Goal: Information Seeking & Learning: Learn about a topic

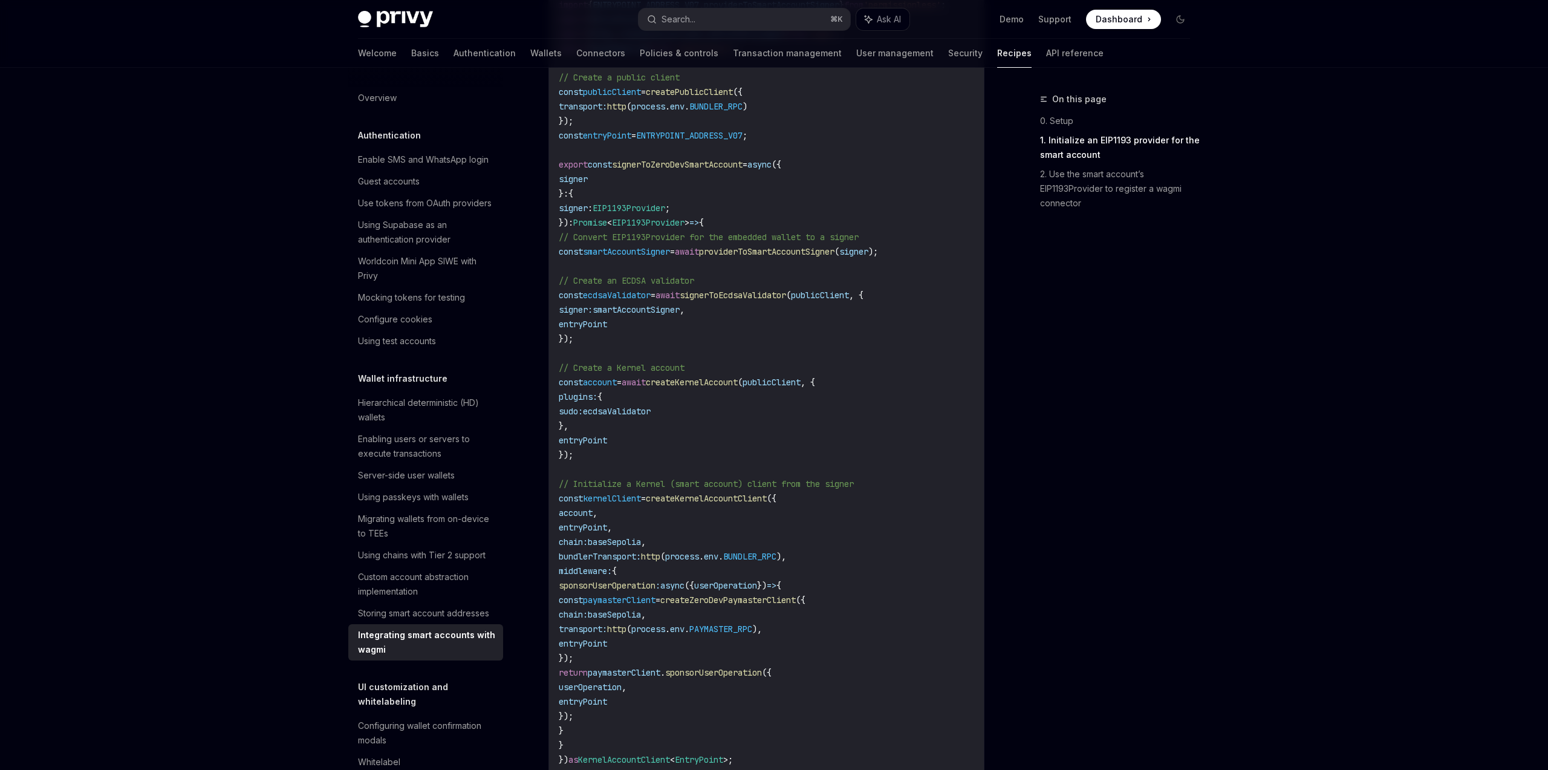
scroll to position [721, 0]
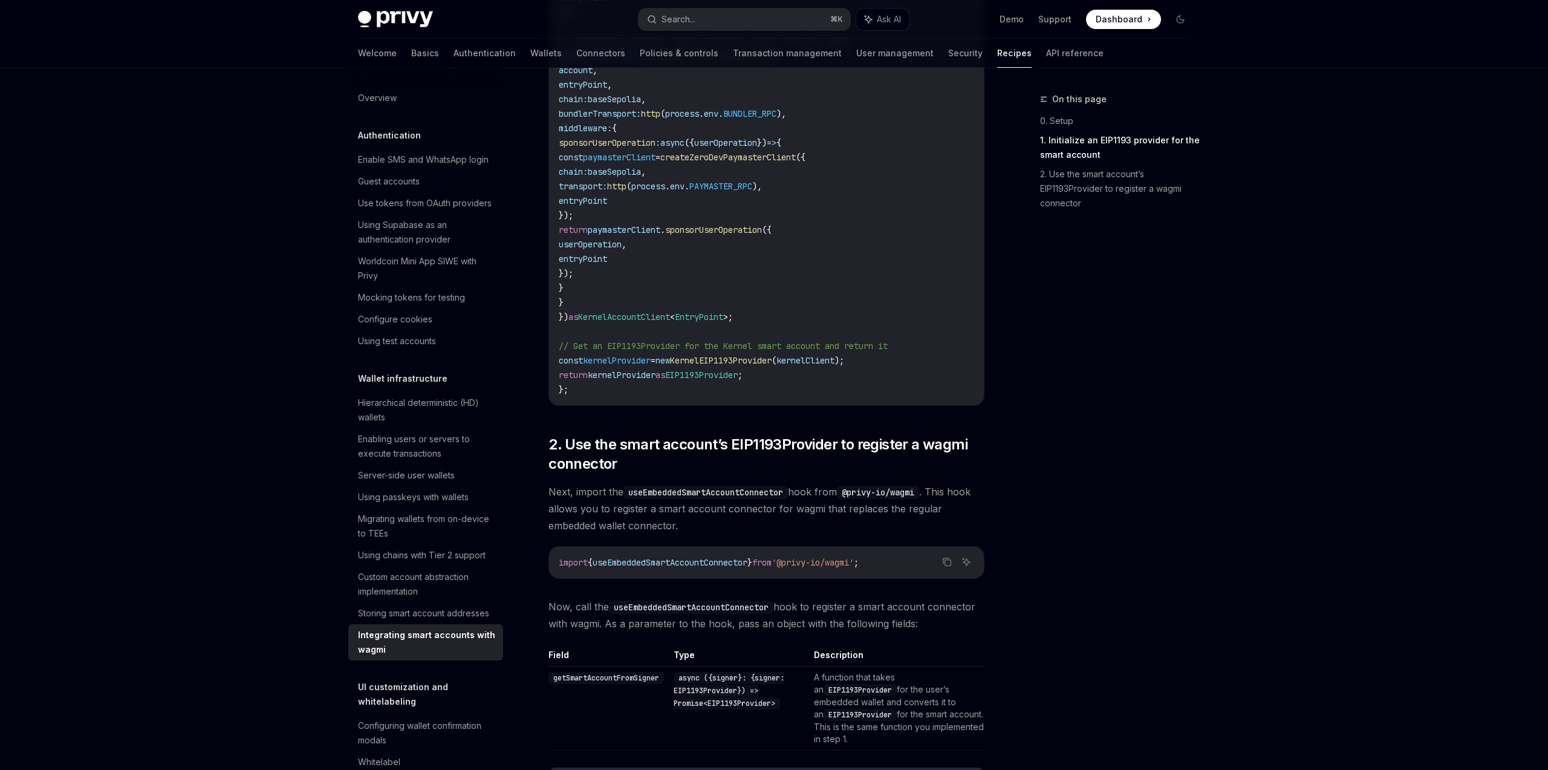
scroll to position [1246, 0]
click at [772, 361] on span "KernelEIP1193Provider" at bounding box center [721, 362] width 102 height 11
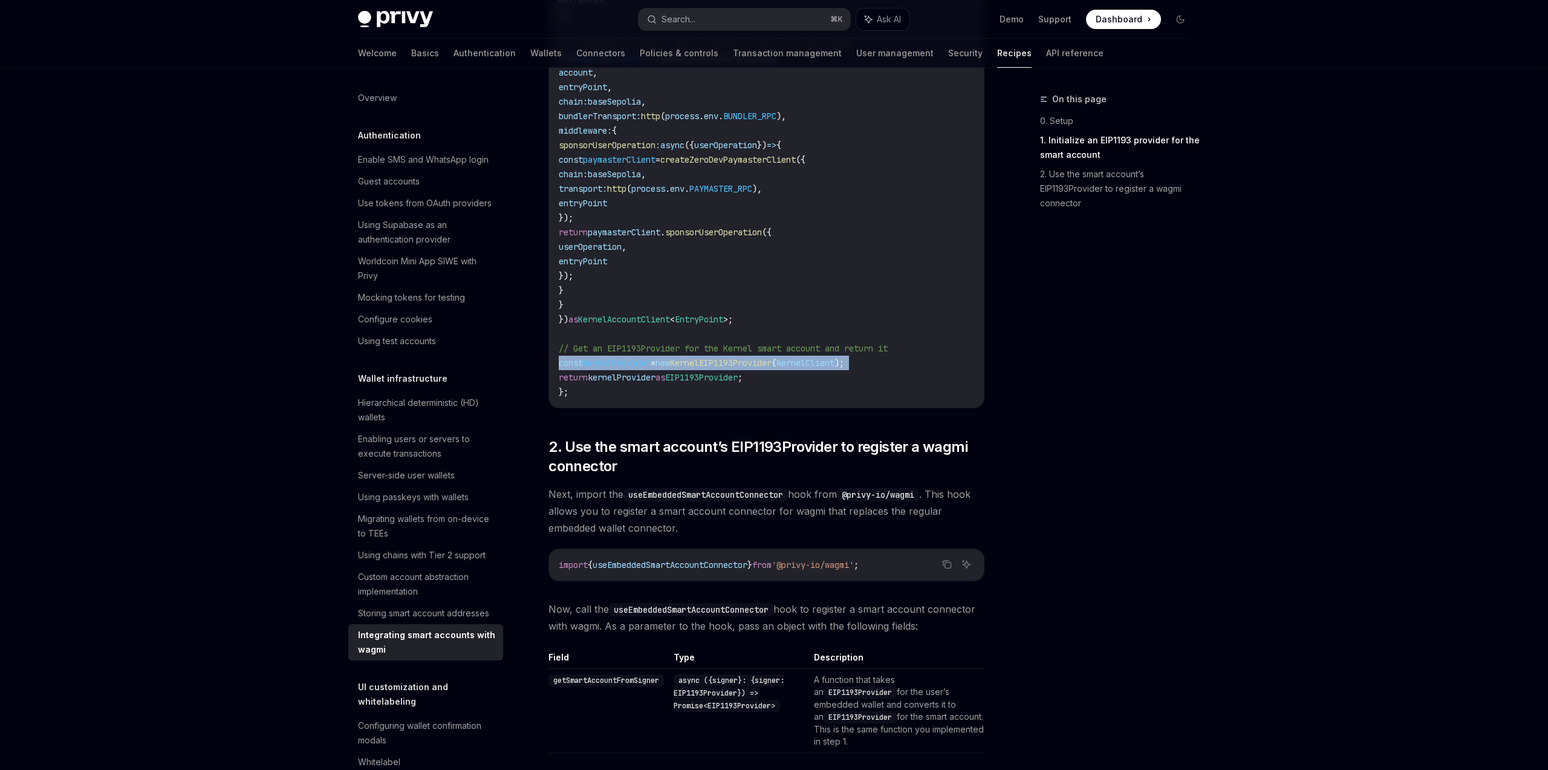
click at [772, 361] on span "KernelEIP1193Provider" at bounding box center [721, 362] width 102 height 11
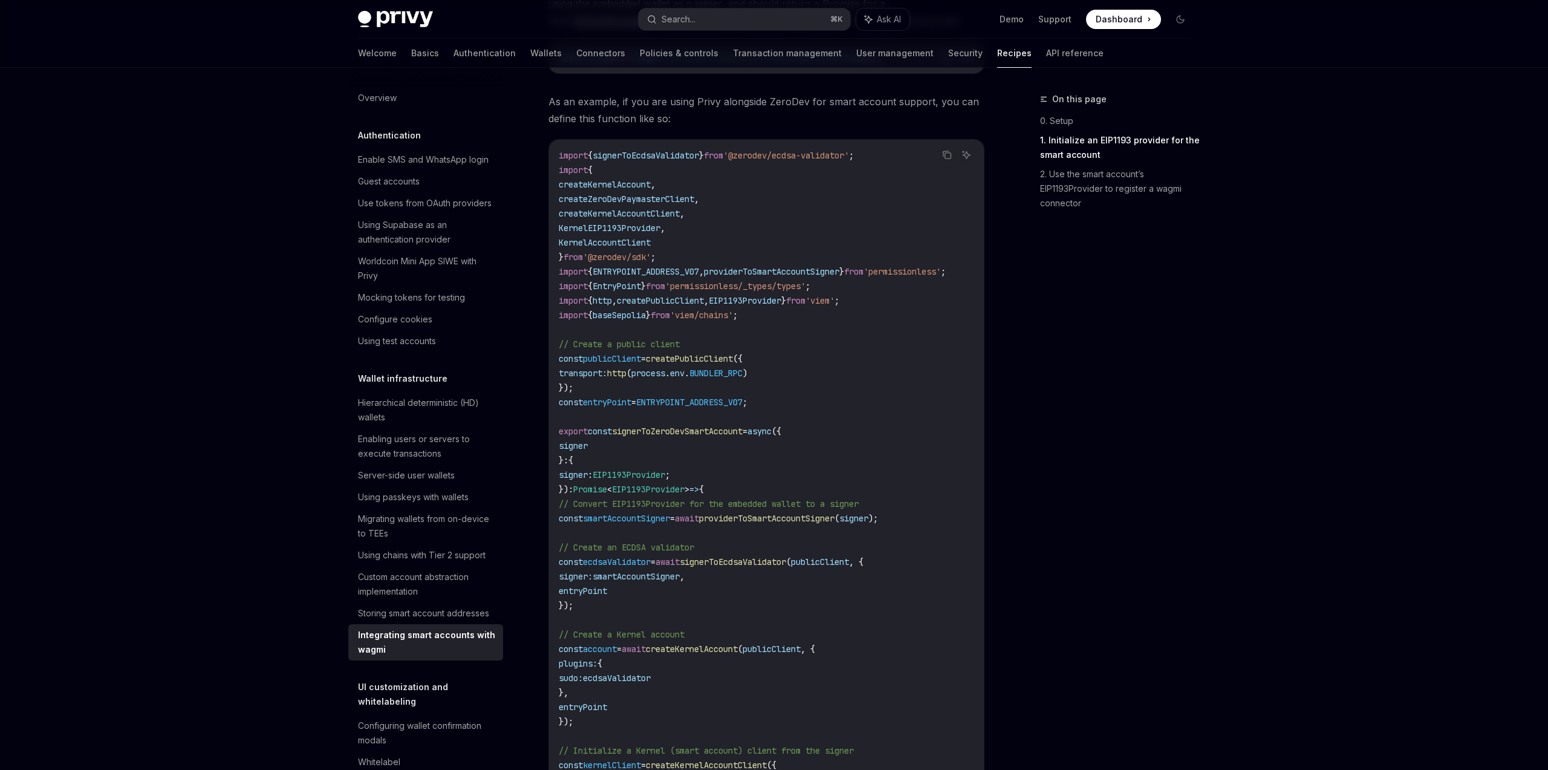
scroll to position [547, 0]
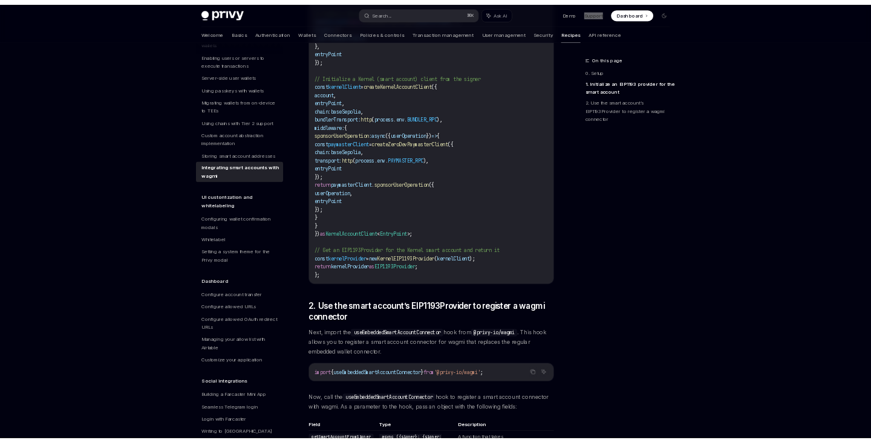
scroll to position [1347, 0]
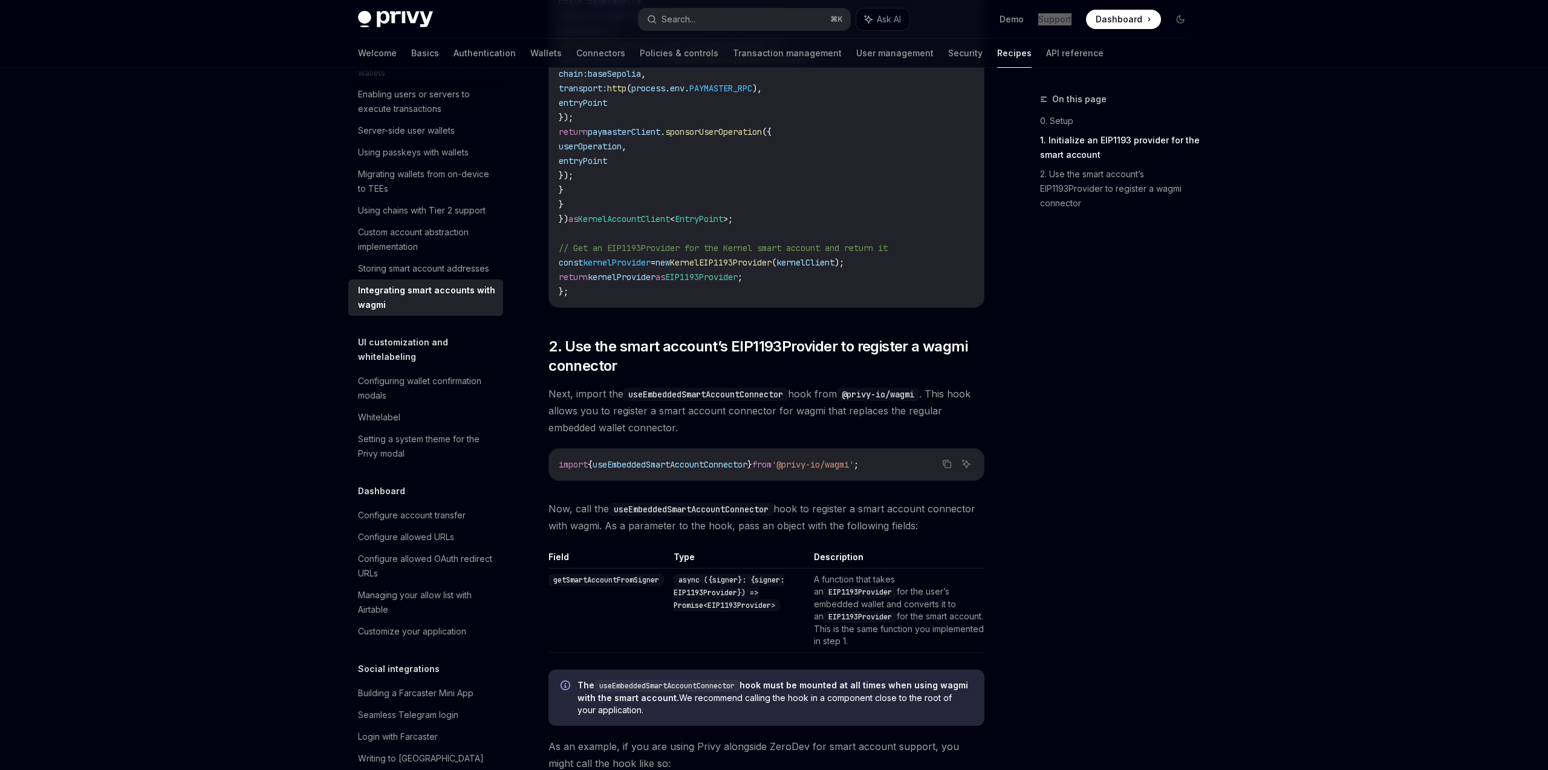
type textarea "*"
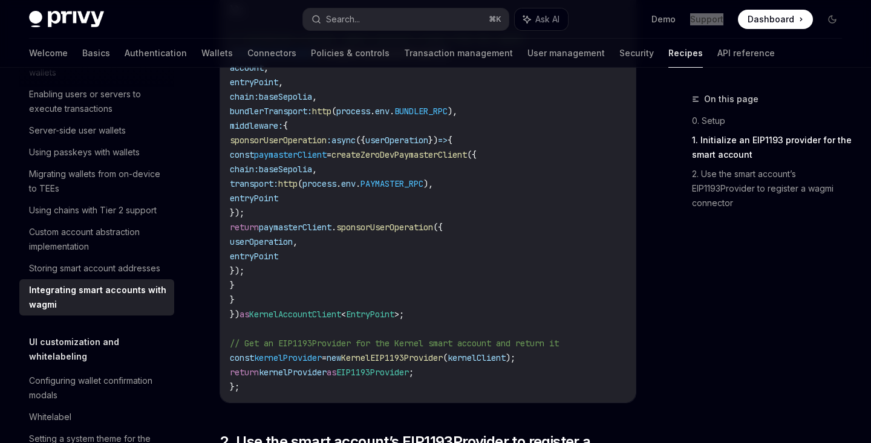
scroll to position [1332, 0]
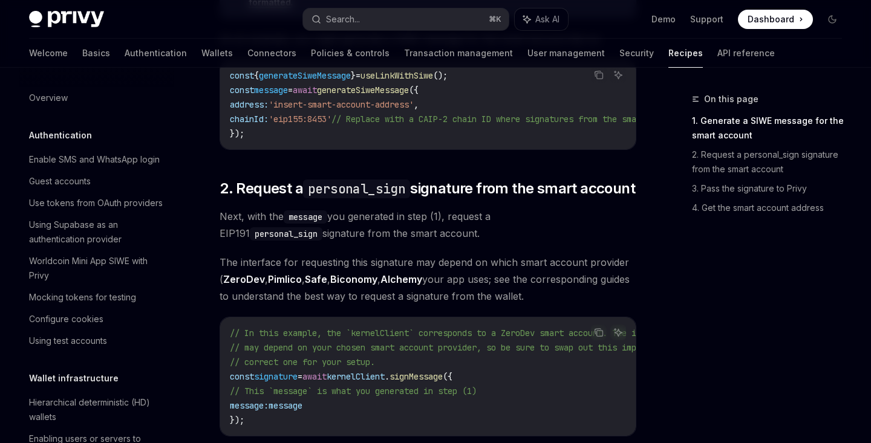
scroll to position [308, 0]
